Goal: Navigation & Orientation: Find specific page/section

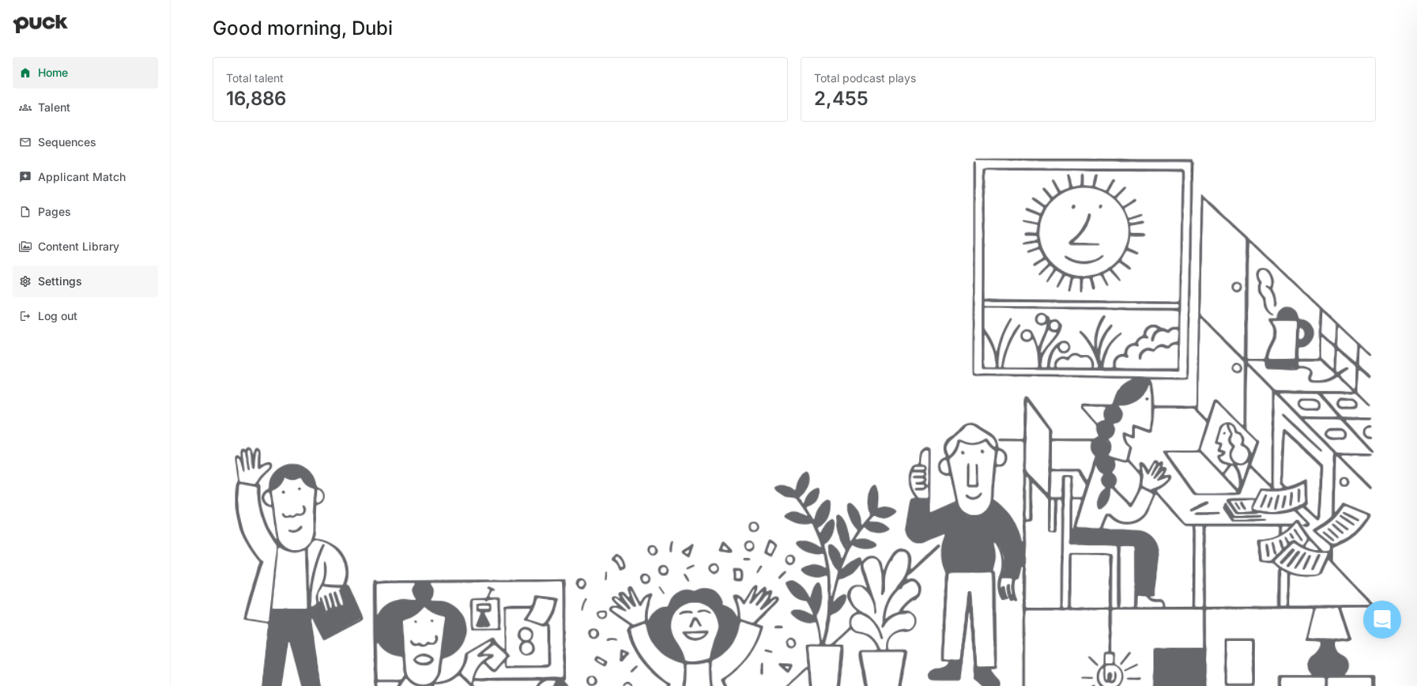
click at [65, 280] on div "Settings" at bounding box center [60, 281] width 44 height 13
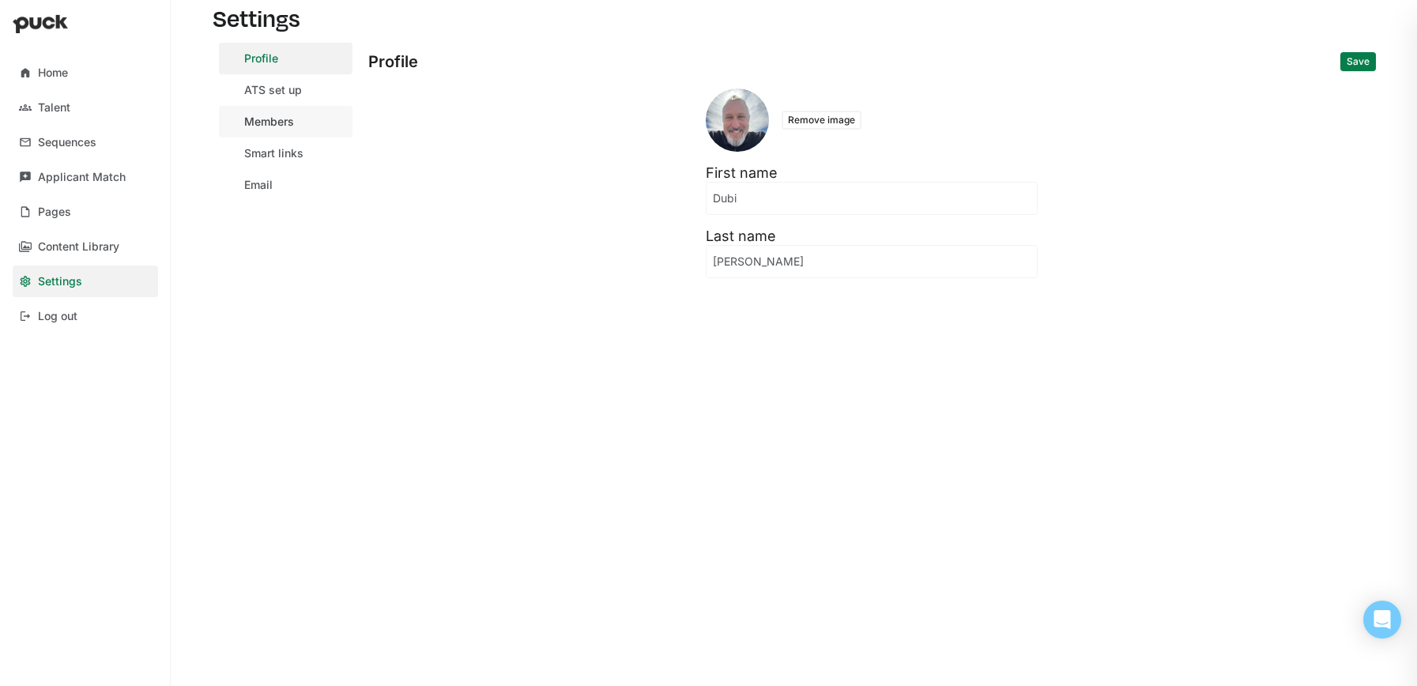
click at [260, 132] on link "Members" at bounding box center [286, 122] width 134 height 32
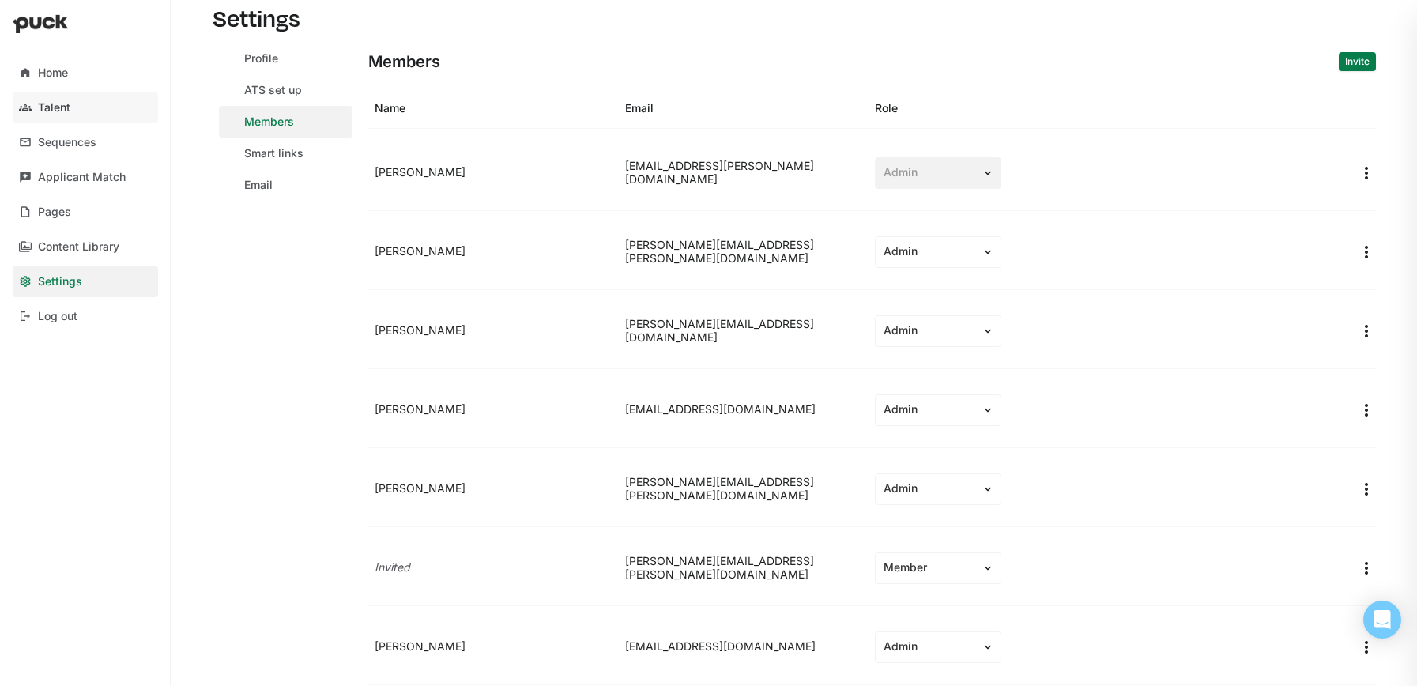
click at [65, 104] on div "Talent" at bounding box center [54, 107] width 32 height 13
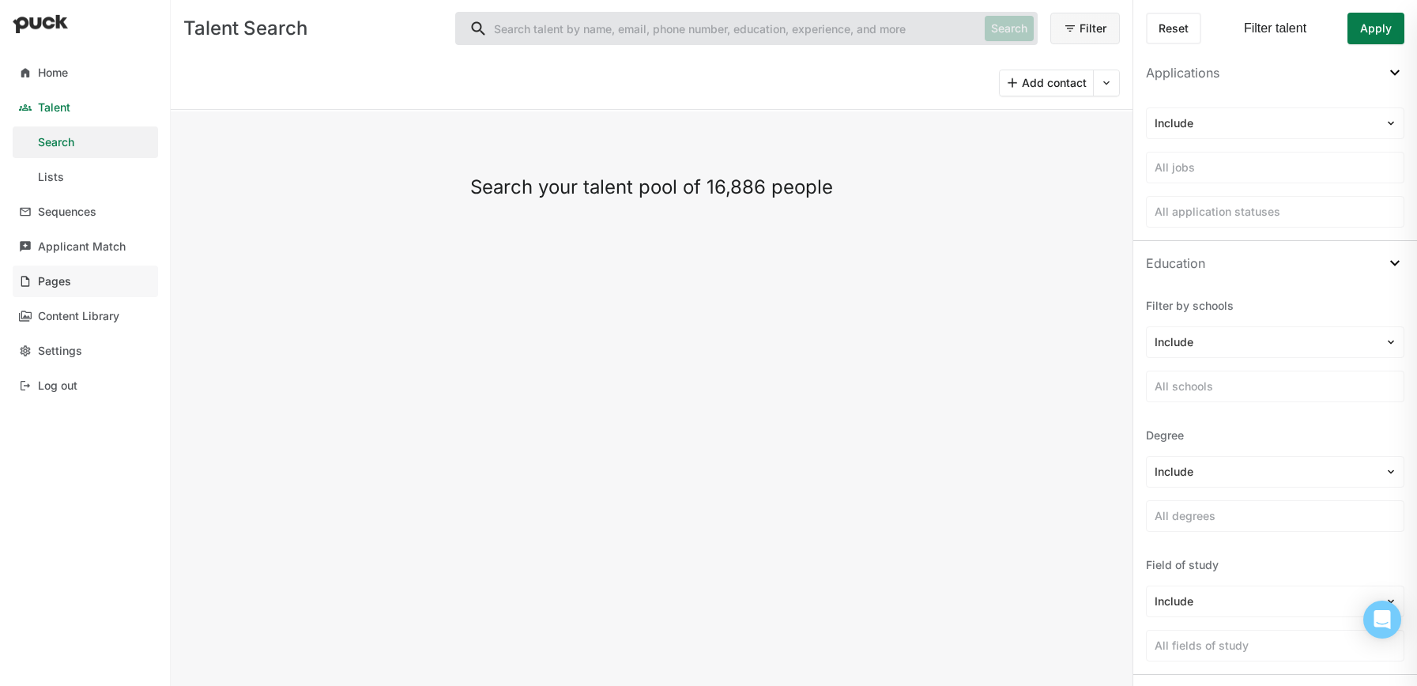
click at [69, 278] on div "Pages" at bounding box center [54, 281] width 33 height 13
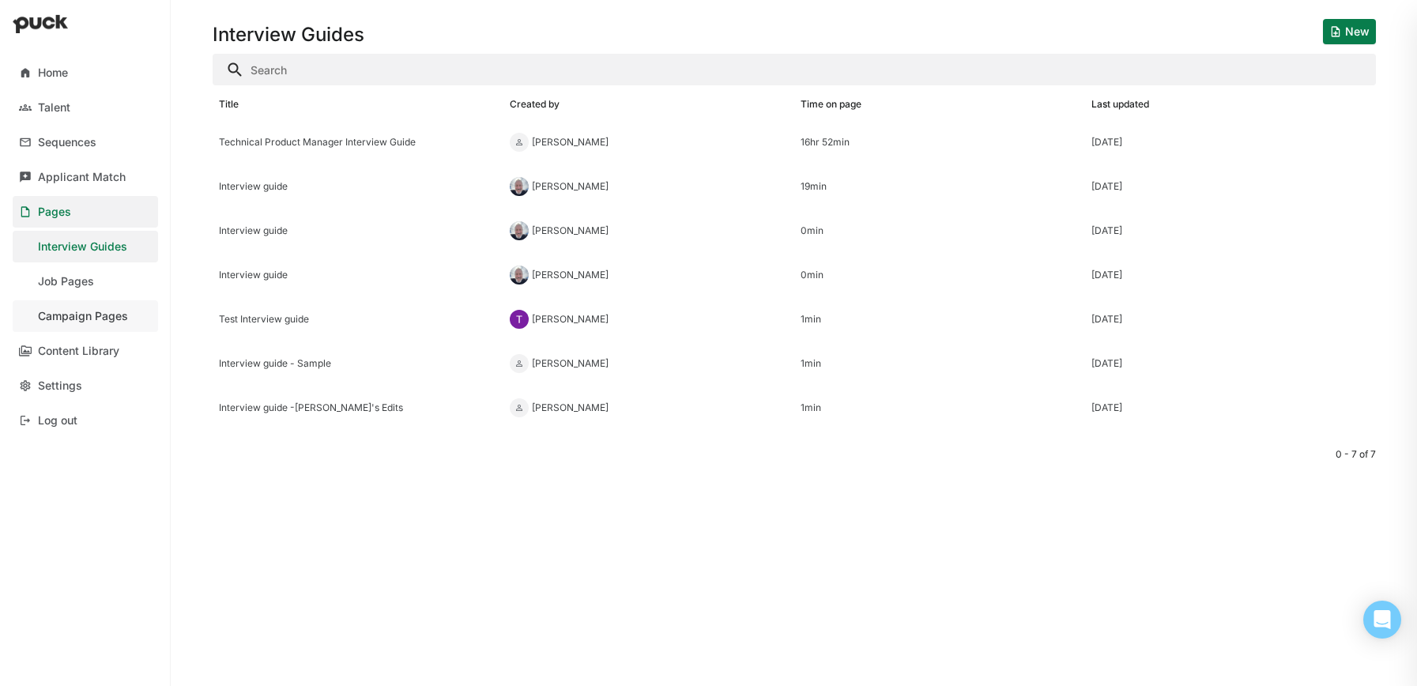
click at [59, 314] on div "Campaign Pages" at bounding box center [83, 316] width 90 height 13
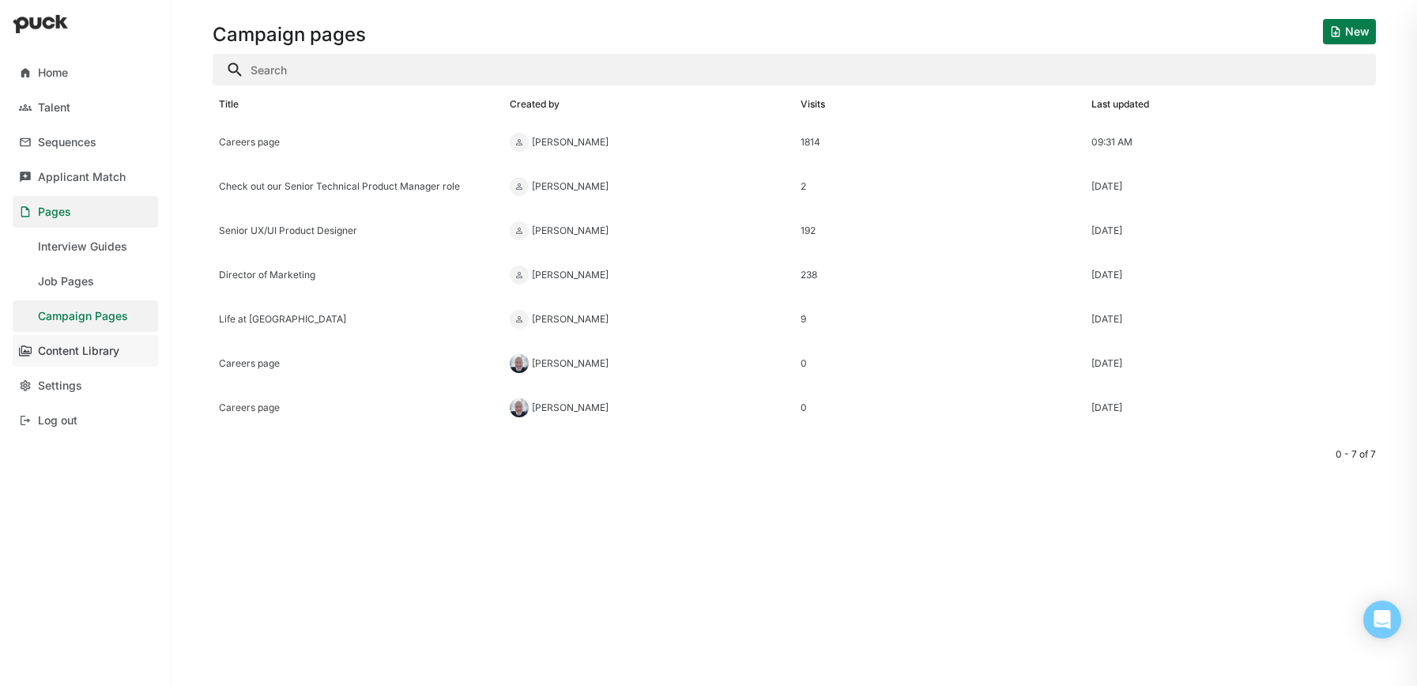
click at [61, 350] on div "Content Library" at bounding box center [78, 350] width 81 height 13
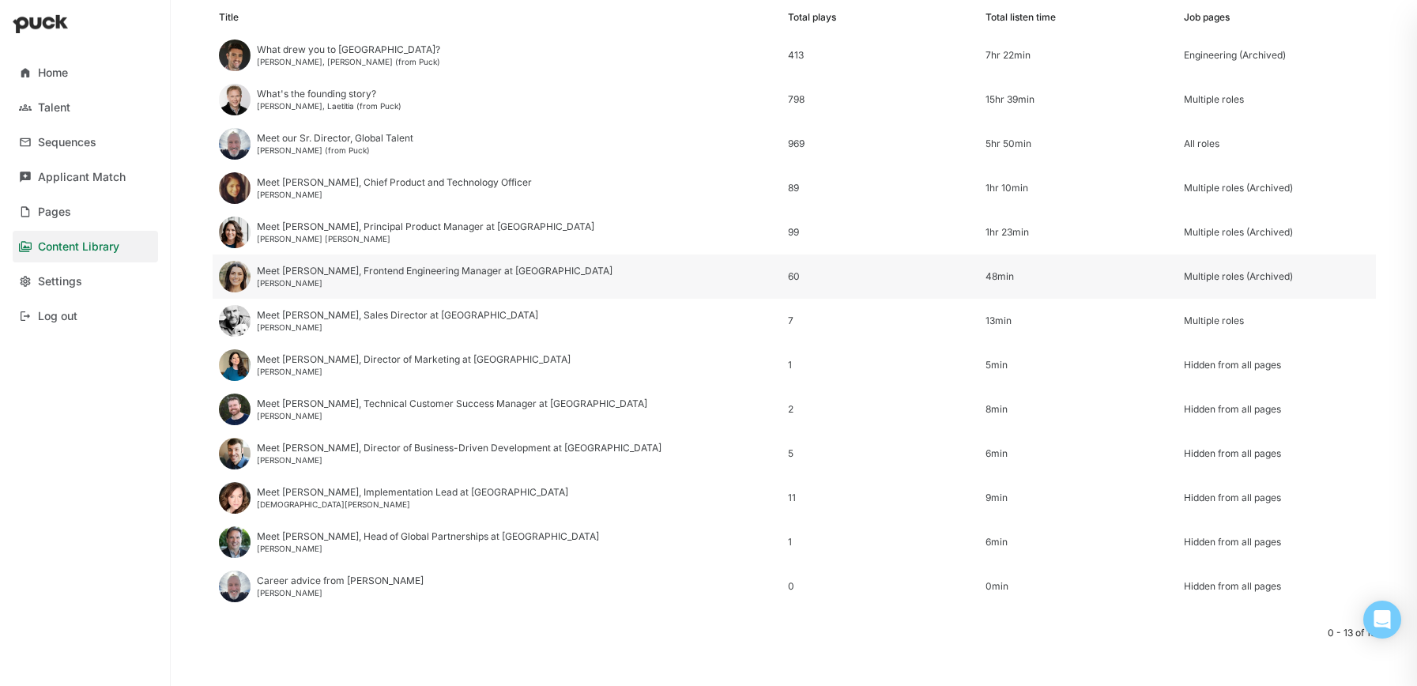
scroll to position [194, 0]
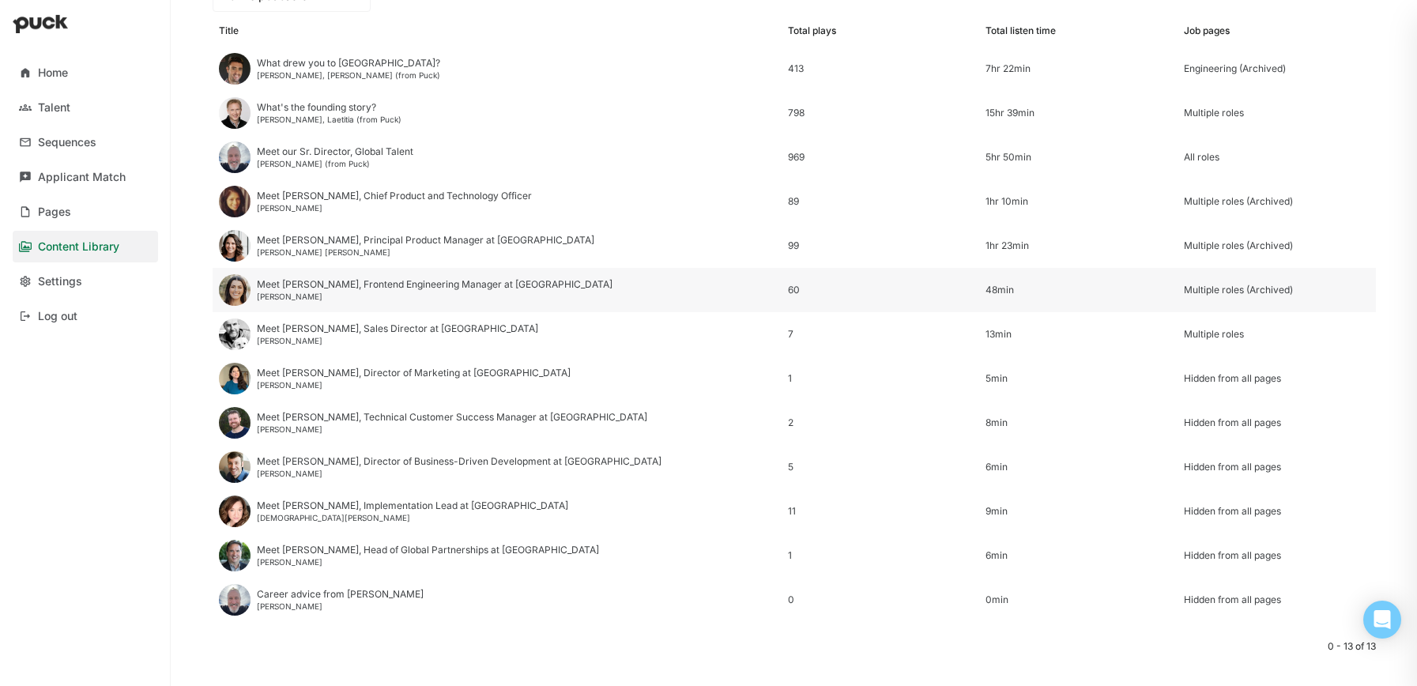
click at [285, 287] on div "Meet [PERSON_NAME], Frontend Engineering Manager at [GEOGRAPHIC_DATA]" at bounding box center [435, 284] width 356 height 11
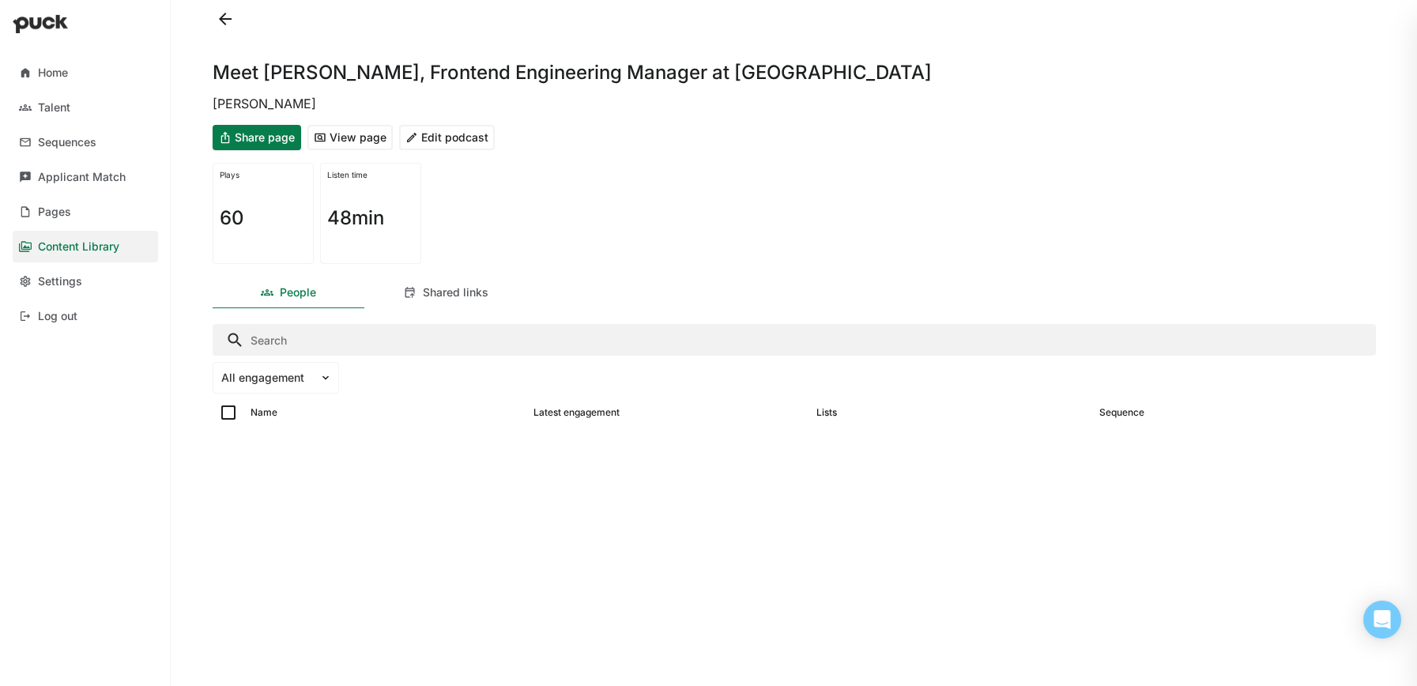
click at [344, 137] on button "View page" at bounding box center [349, 137] width 85 height 25
click at [326, 380] on img at bounding box center [325, 377] width 13 height 13
click at [680, 246] on div "Plays 60 Listen time 48min" at bounding box center [794, 213] width 1163 height 114
click at [220, 14] on button at bounding box center [225, 18] width 25 height 25
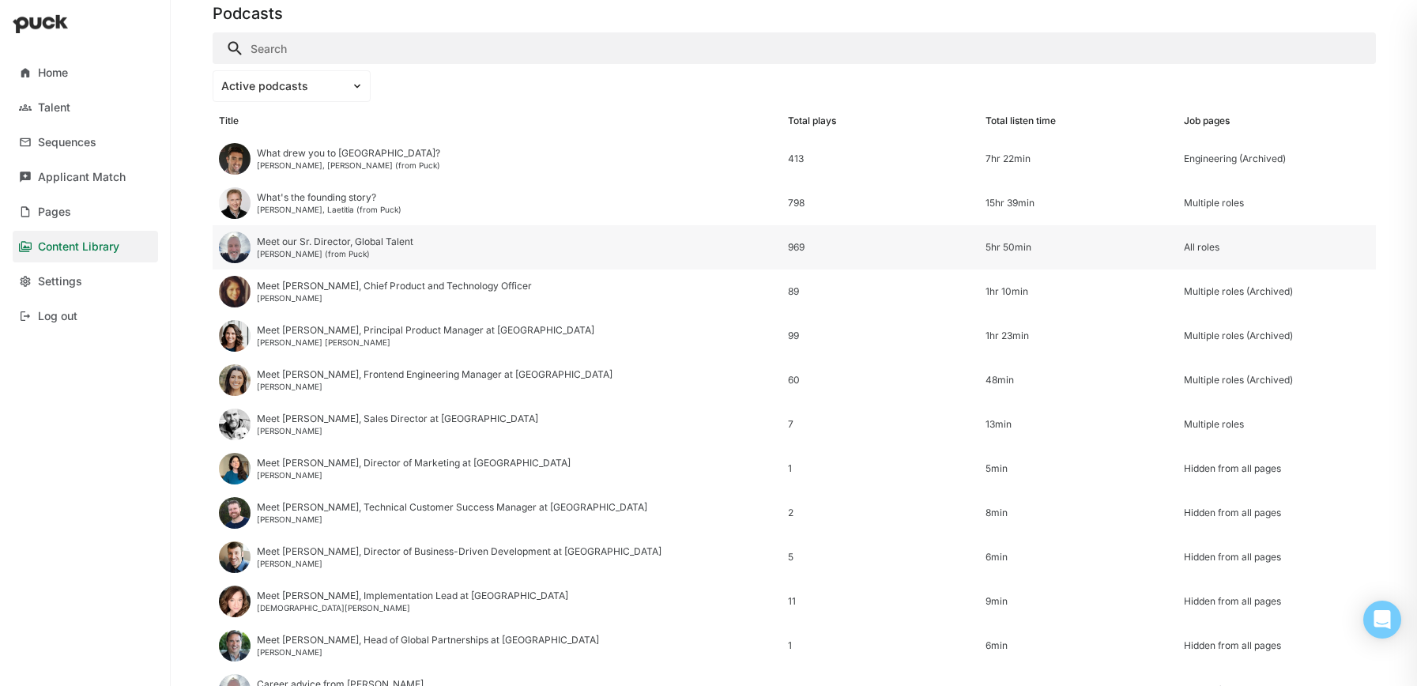
scroll to position [213, 0]
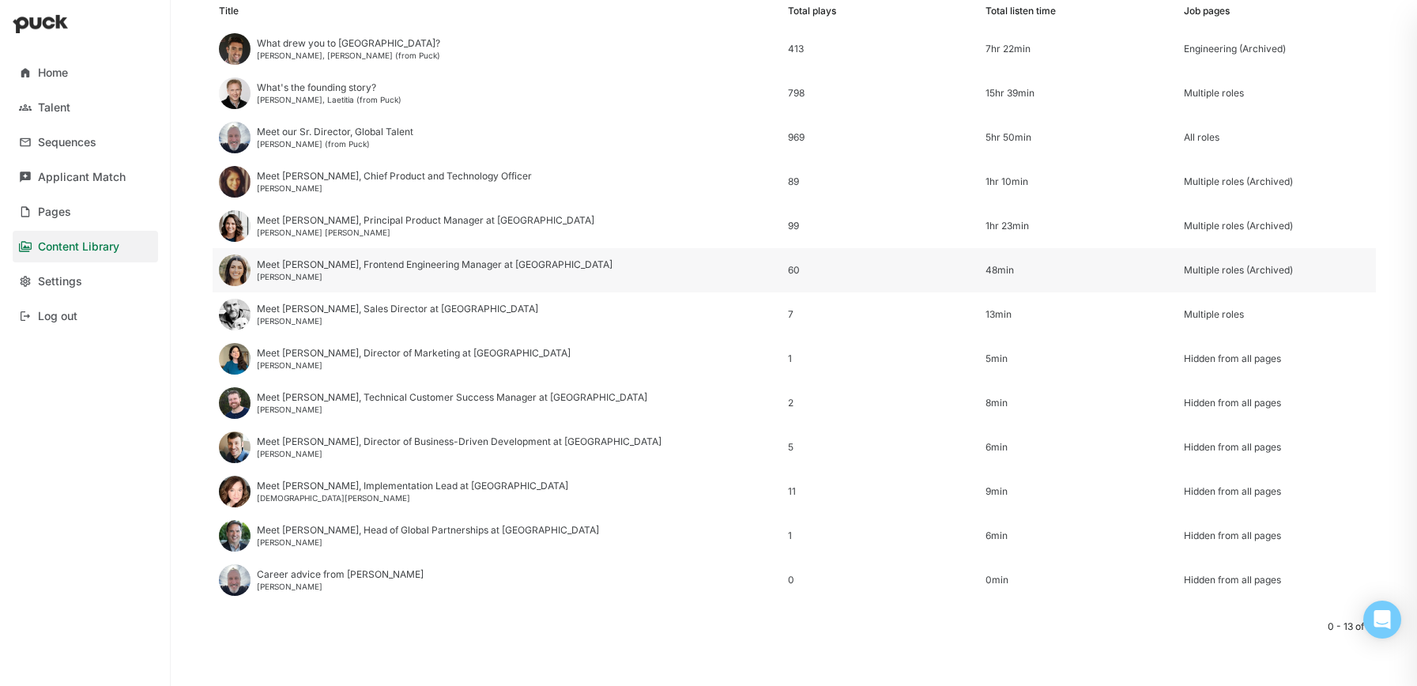
click at [1276, 268] on div "Multiple roles (Archived)" at bounding box center [1277, 270] width 186 height 11
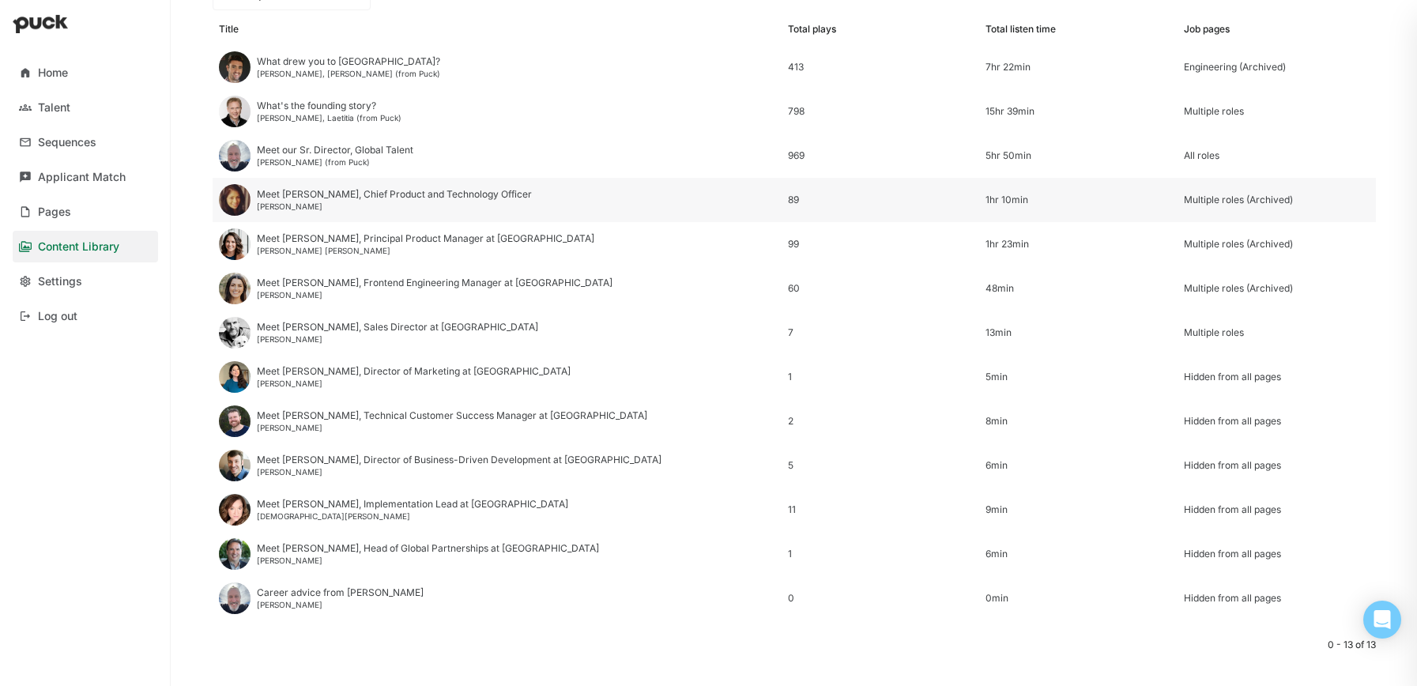
scroll to position [213, 0]
